Goal: Task Accomplishment & Management: Use online tool/utility

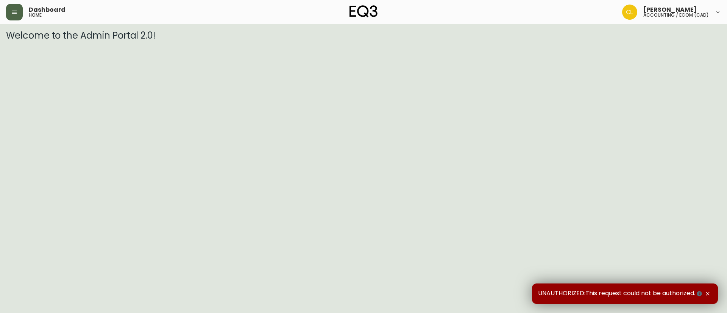
click at [11, 11] on button "button" at bounding box center [14, 12] width 17 height 17
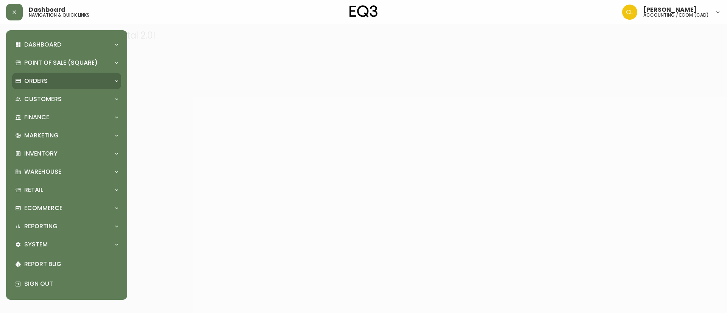
click at [42, 75] on div "Orders" at bounding box center [66, 81] width 109 height 17
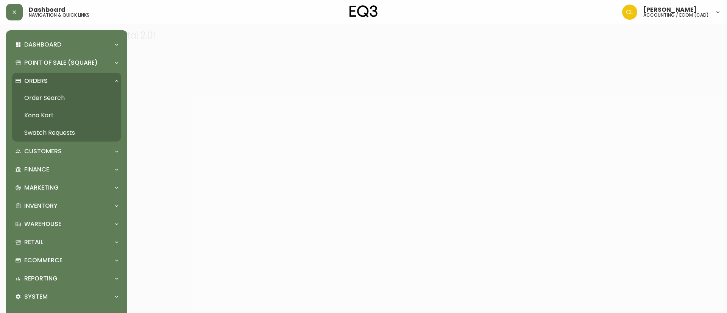
click at [58, 97] on link "Order Search" at bounding box center [66, 97] width 109 height 17
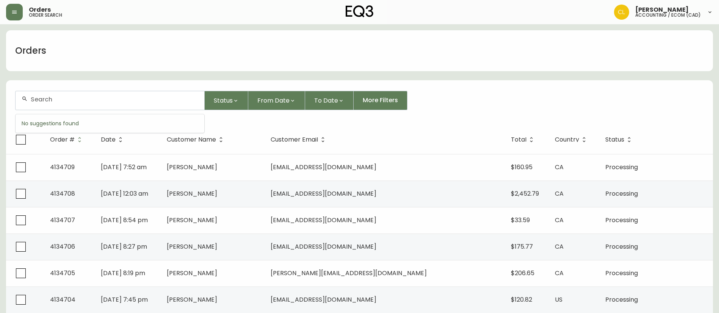
click at [116, 100] on input "text" at bounding box center [114, 99] width 167 height 7
paste input "414381697958"
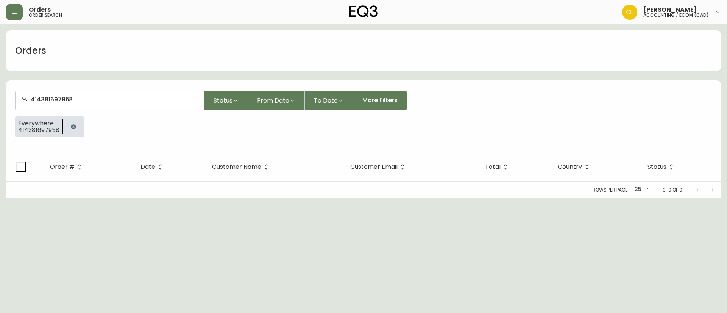
type input "414381697958"
